Goal: Information Seeking & Learning: Find specific page/section

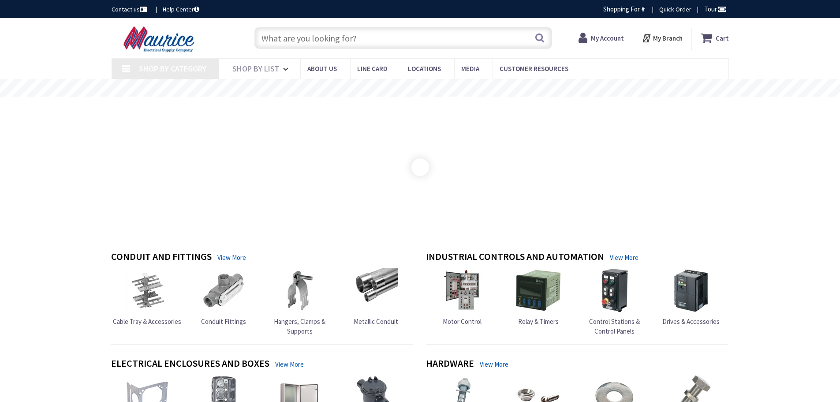
type input "[STREET_ADDRESS]"
click at [317, 38] on input "text" at bounding box center [404, 38] width 298 height 22
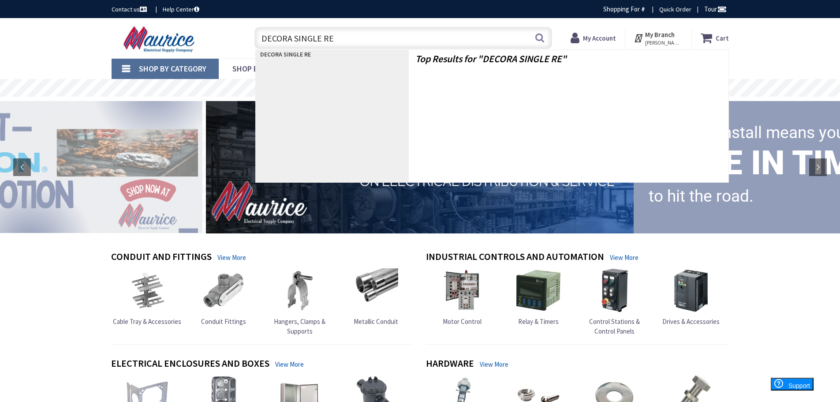
type input "DECORA SINGLE REC"
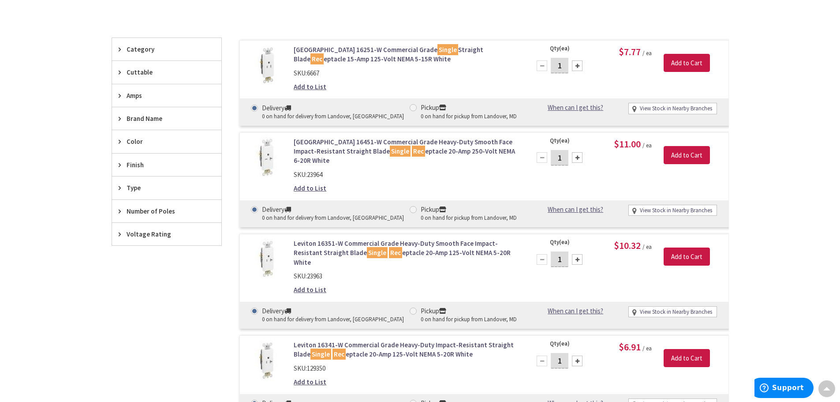
scroll to position [1, 0]
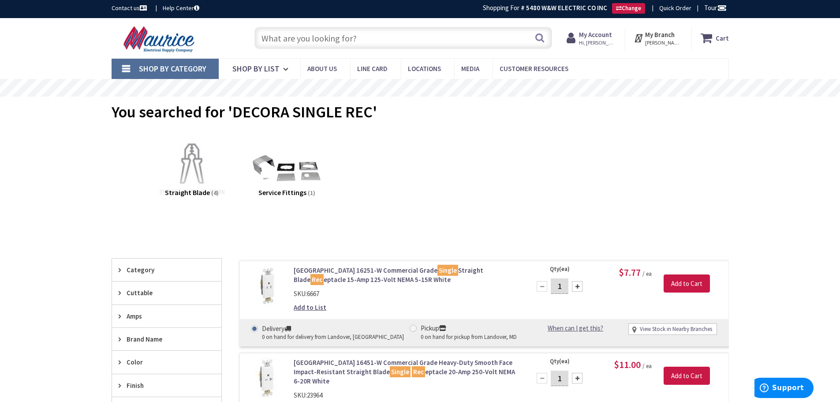
click at [378, 39] on input "text" at bounding box center [404, 38] width 298 height 22
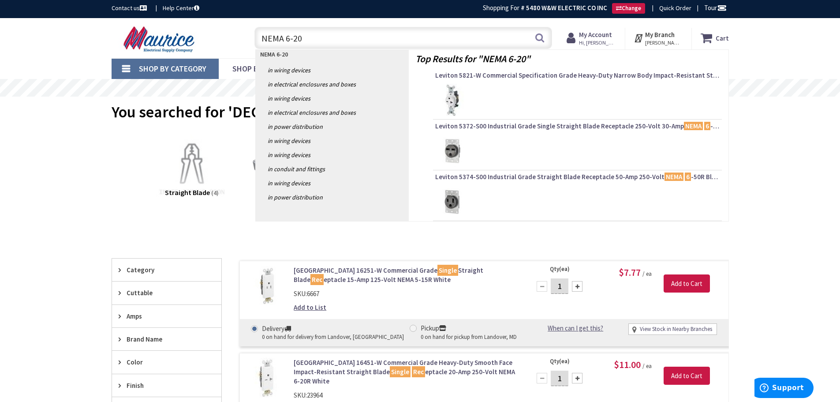
type input "NEMA 6-20R"
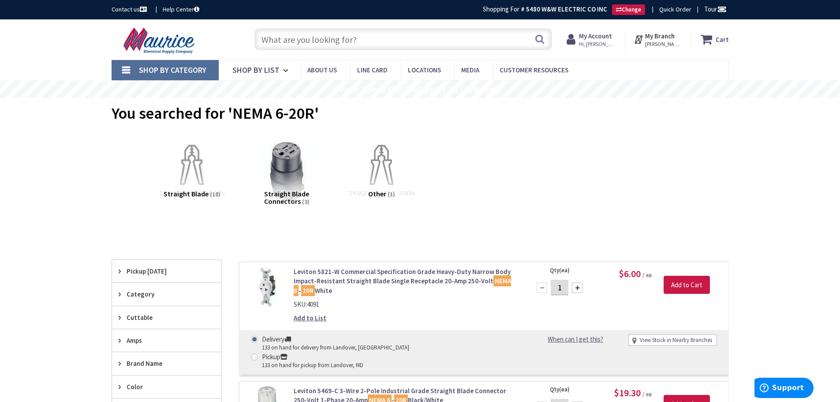
click at [361, 44] on input "text" at bounding box center [404, 39] width 298 height 22
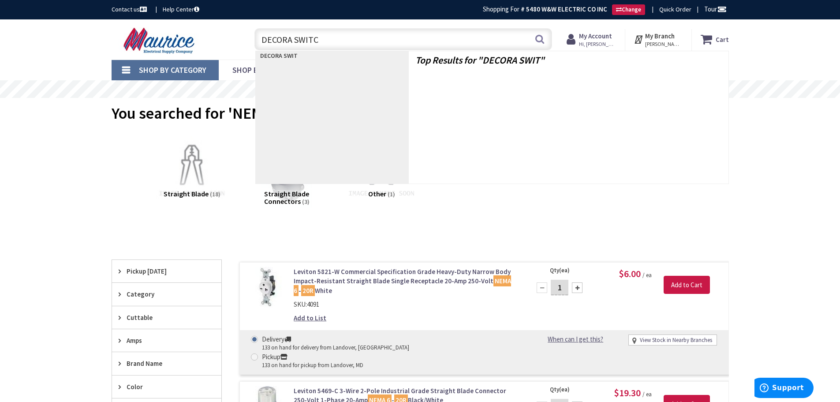
type input "DECORA SWITCH"
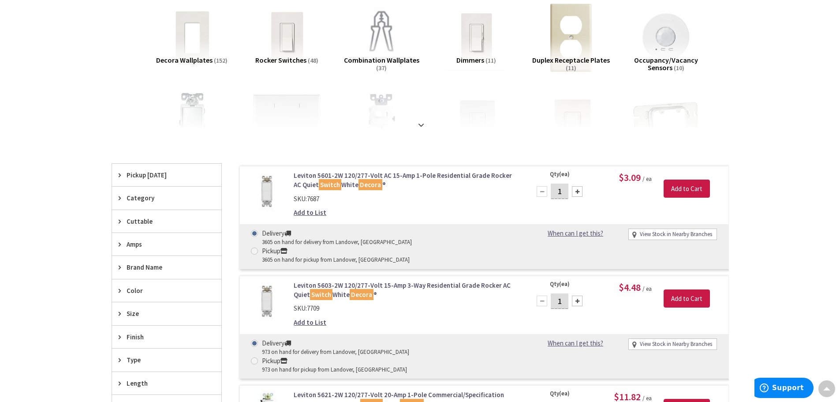
click at [119, 241] on icon at bounding box center [122, 244] width 7 height 7
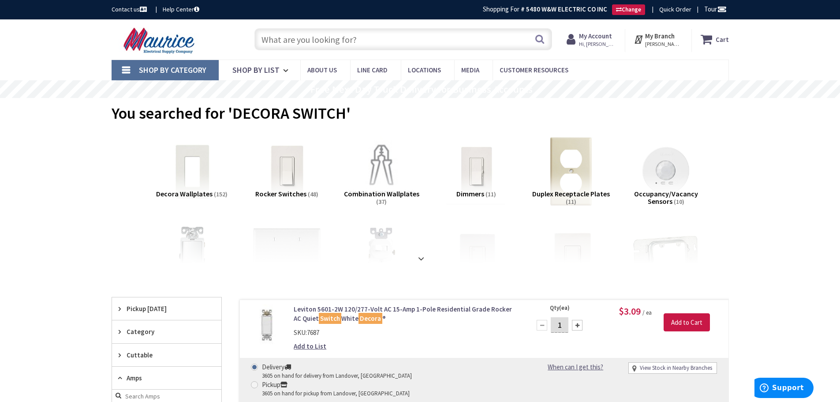
click at [343, 40] on input "text" at bounding box center [404, 39] width 298 height 22
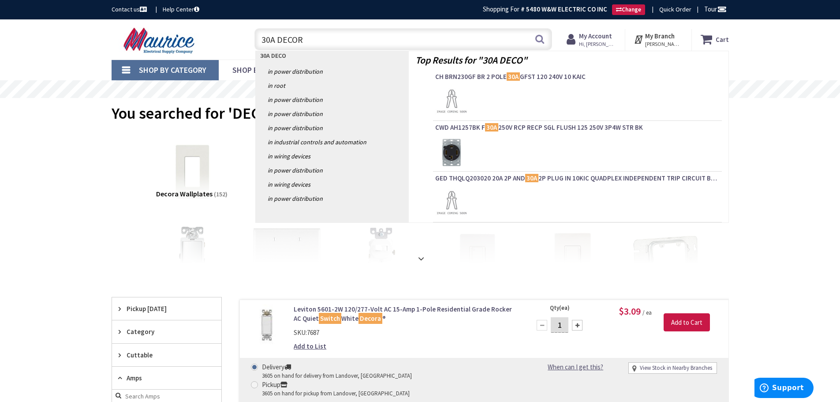
type input "30A DECORA"
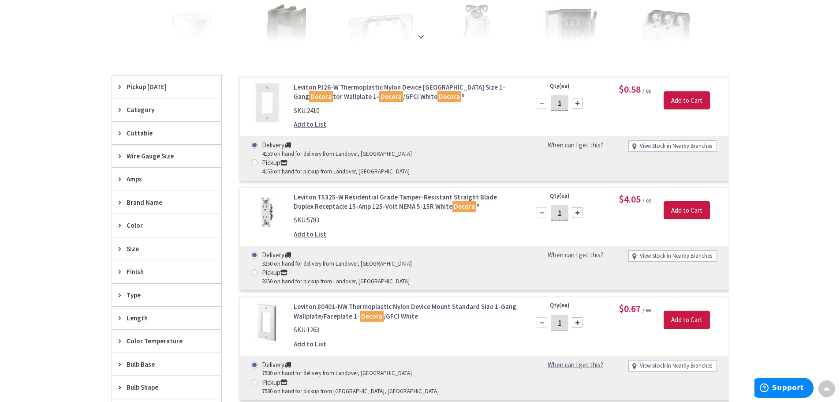
click at [138, 183] on span "Amps" at bounding box center [163, 178] width 72 height 9
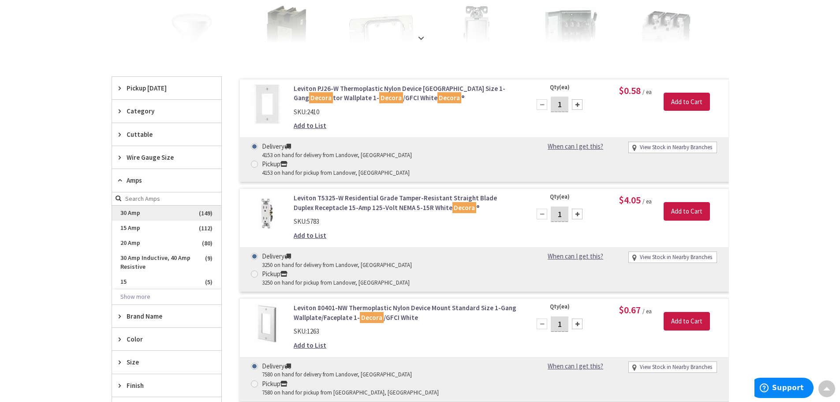
scroll to position [222, 0]
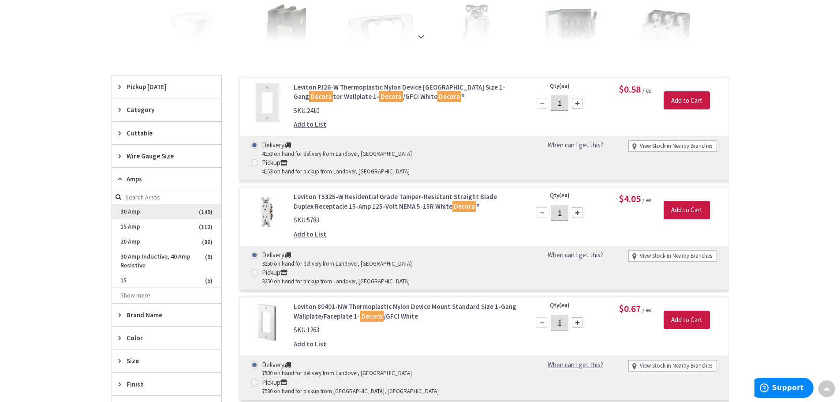
click at [148, 209] on span "30 Amp" at bounding box center [166, 211] width 109 height 15
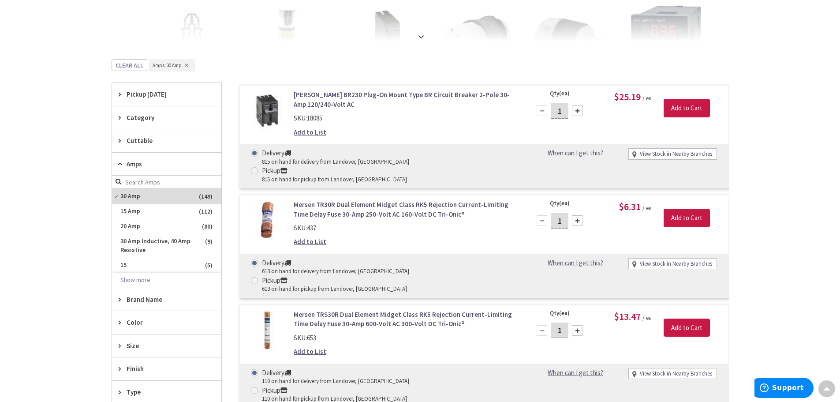
scroll to position [0, 0]
